Goal: Transaction & Acquisition: Subscribe to service/newsletter

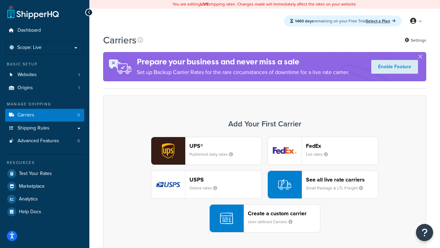
click at [265, 184] on div "UPS® Published daily rates FedEx List rates USPS Online rates See all live rate…" at bounding box center [264, 185] width 309 height 96
click at [342, 145] on header "FedEx" at bounding box center [342, 145] width 72 height 7
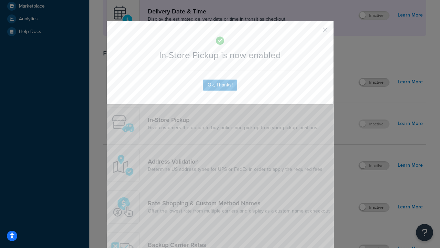
click at [315, 32] on button "button" at bounding box center [315, 32] width 2 height 2
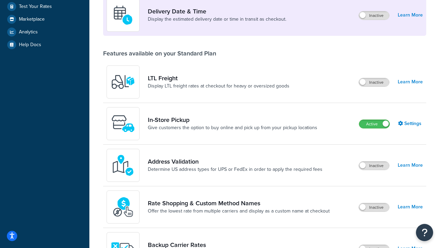
scroll to position [193, 0]
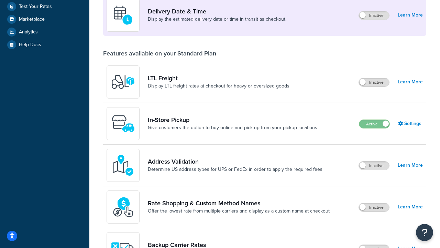
scroll to position [167, 0]
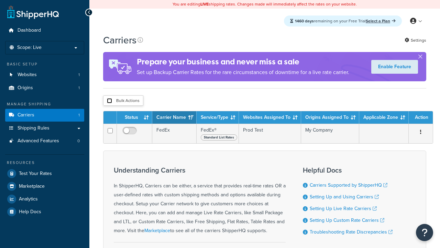
click at [109, 101] on input "checkbox" at bounding box center [109, 100] width 5 height 5
checkbox input "true"
click at [0, 0] on button "Delete" at bounding box center [0, 0] width 0 height 0
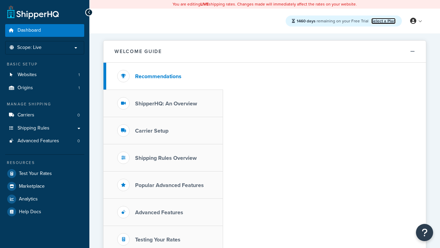
click at [383, 21] on link "Select a Plan" at bounding box center [383, 21] width 24 height 6
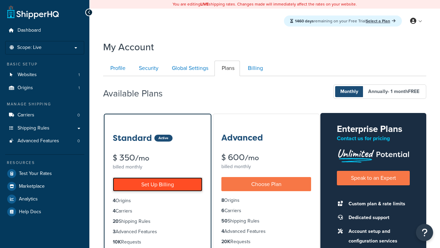
click at [157, 184] on link "Set Up Billing" at bounding box center [158, 184] width 90 height 14
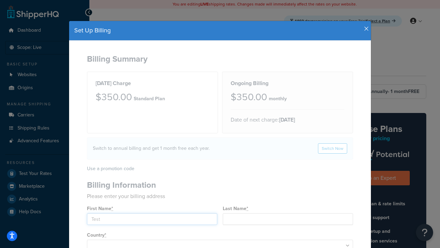
type input "Test"
type input "[STREET_ADDRESS]"
type input "[GEOGRAPHIC_DATA]"
type input "78628"
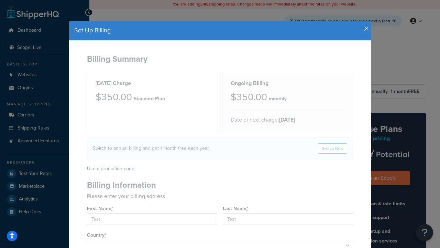
select select "1000"
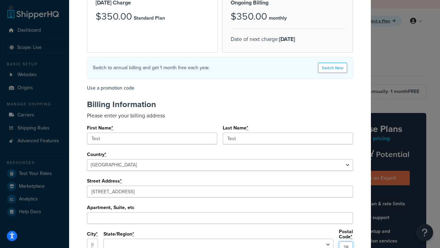
select select "[GEOGRAPHIC_DATA]"
type input "78628"
